Goal: Navigation & Orientation: Go to known website

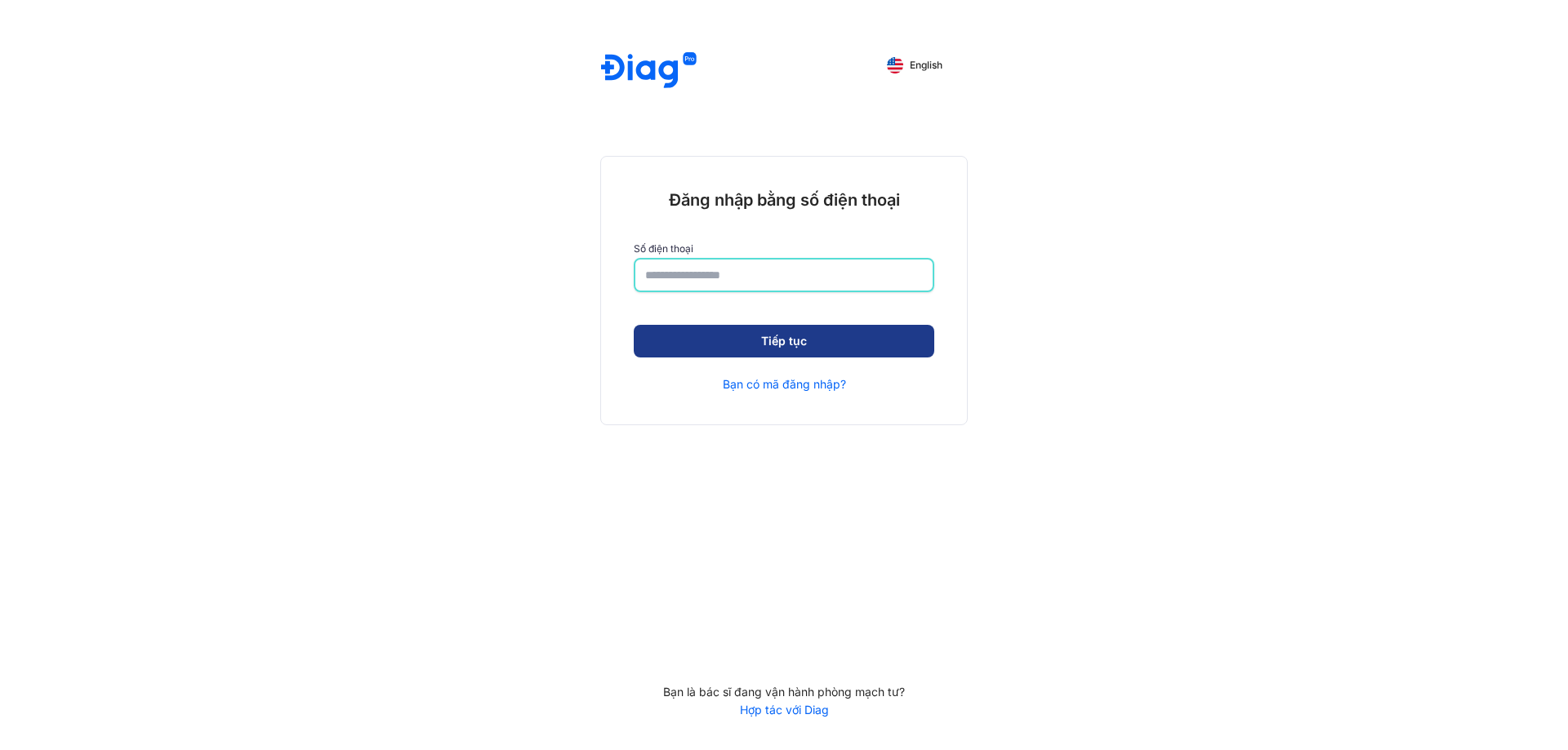
click at [754, 325] on button "Tiếp tục" at bounding box center [783, 341] width 301 height 32
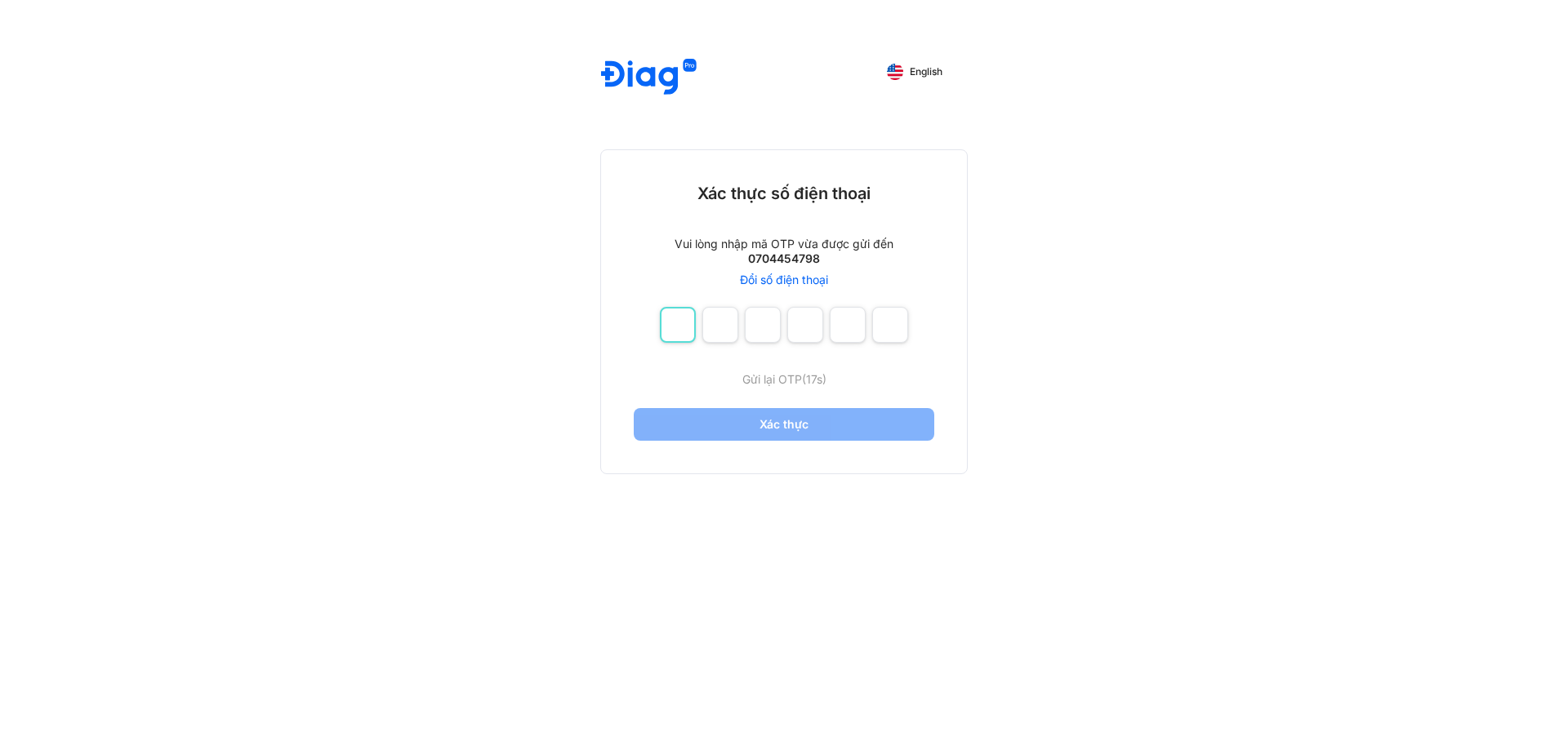
click at [680, 323] on input "number" at bounding box center [677, 324] width 36 height 36
type input "*"
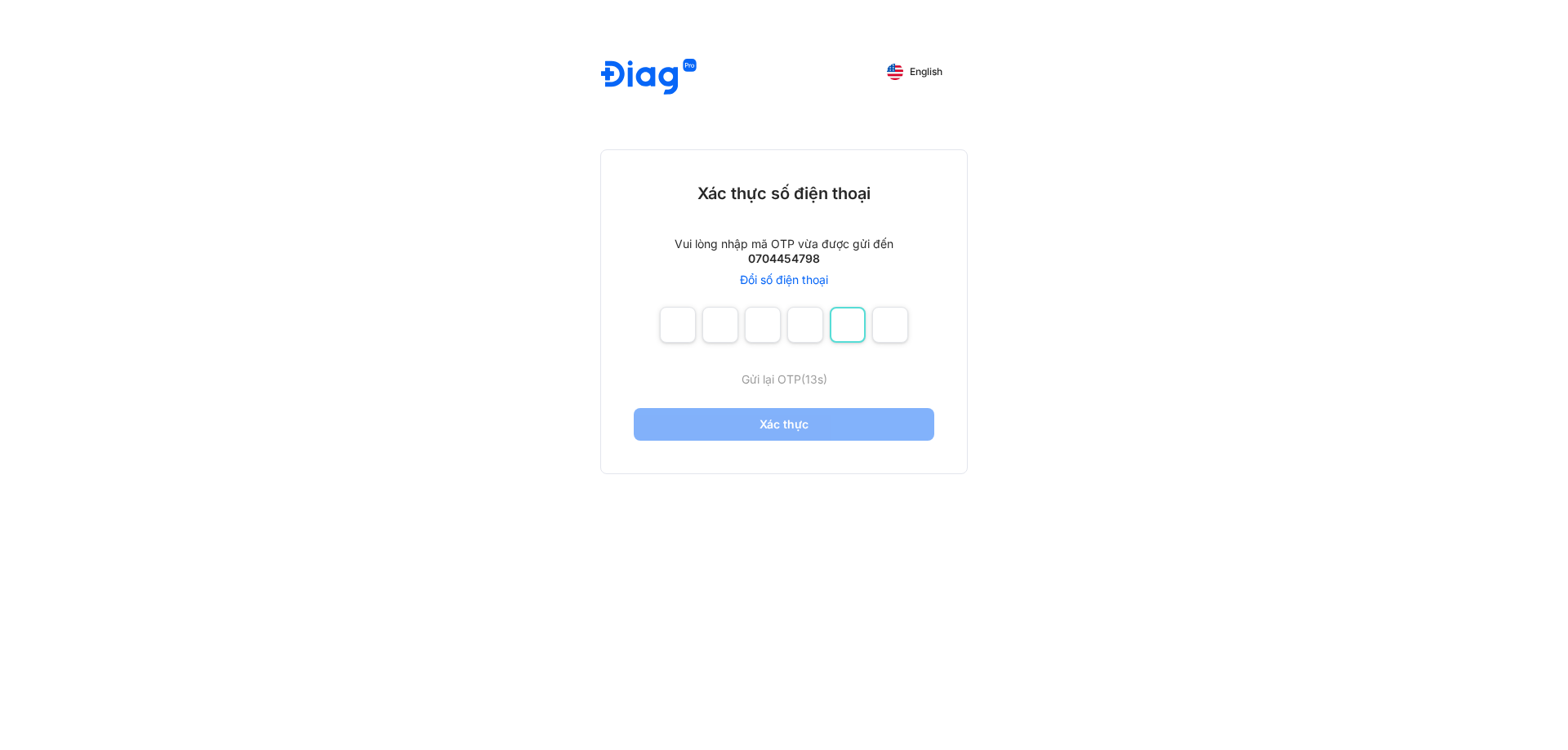
type input "*"
